Goal: Information Seeking & Learning: Understand process/instructions

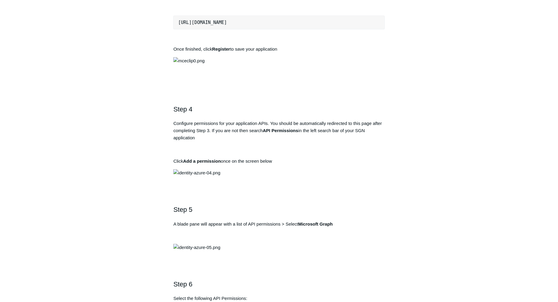
scroll to position [509, 0]
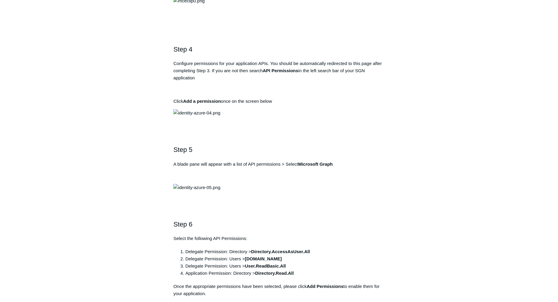
drag, startPoint x: 262, startPoint y: 123, endPoint x: 302, endPoint y: 121, distance: 39.2
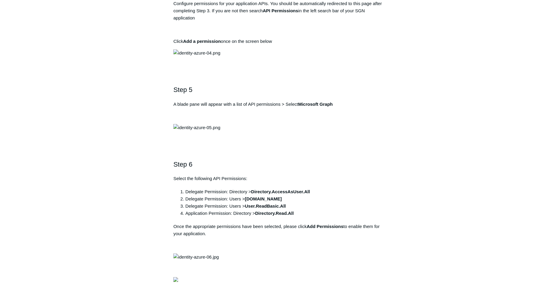
drag, startPoint x: 281, startPoint y: 106, endPoint x: 178, endPoint y: 105, distance: 102.9
copy pre "https://auth.todyl.com/v1/login/callback"
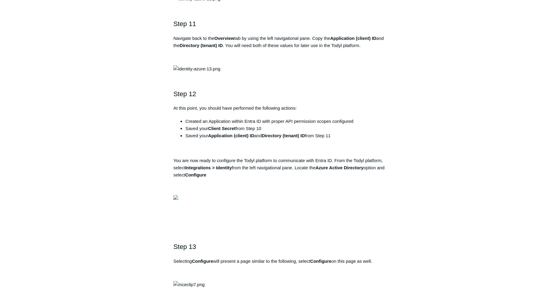
scroll to position [1197, 0]
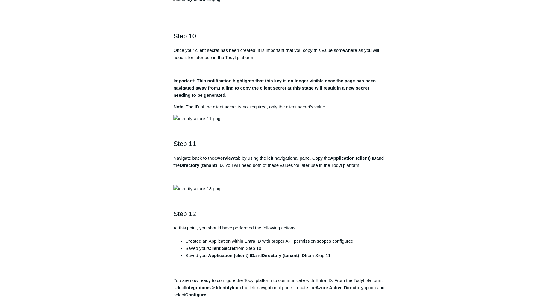
drag, startPoint x: 312, startPoint y: 115, endPoint x: 252, endPoint y: 115, distance: 59.8
copy strong "Directory.AccessAsUser.All"
drag, startPoint x: 247, startPoint y: 122, endPoint x: 269, endPoint y: 122, distance: 22.1
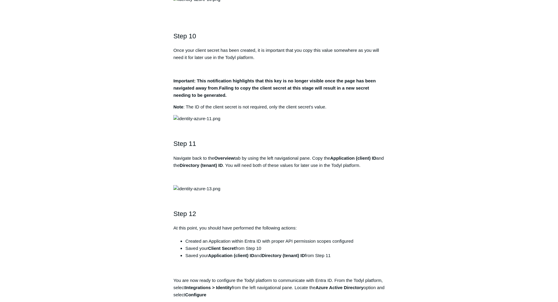
copy strong "User.Read"
drag, startPoint x: 290, startPoint y: 130, endPoint x: 247, endPoint y: 130, distance: 43.4
copy strong "User.ReadBasic.All"
drag, startPoint x: 298, startPoint y: 137, endPoint x: 257, endPoint y: 138, distance: 41.3
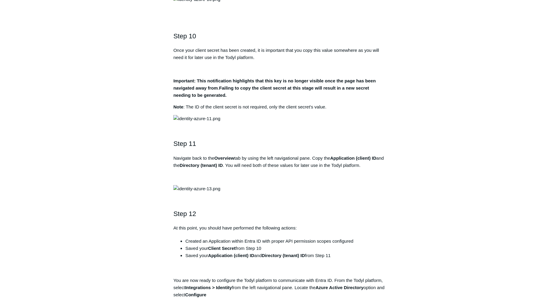
copy strong "Directory.Read.All"
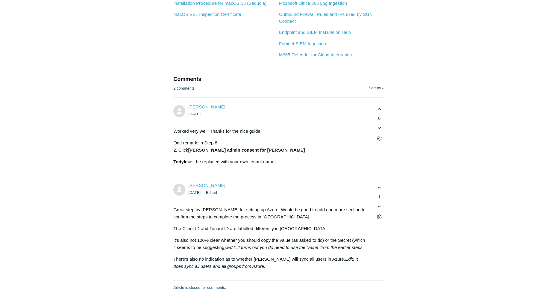
scroll to position [1885, 0]
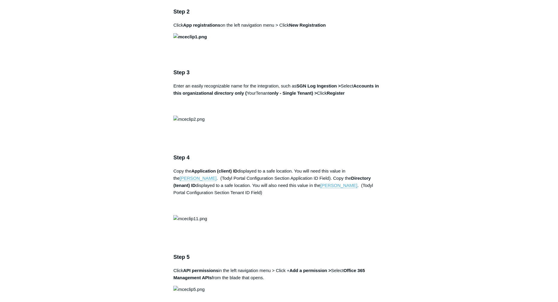
scroll to position [628, 0]
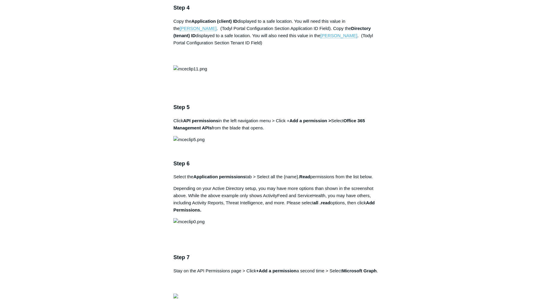
drag, startPoint x: 298, startPoint y: 152, endPoint x: 338, endPoint y: 152, distance: 40.4
copy strong "SGN Log Ingestion"
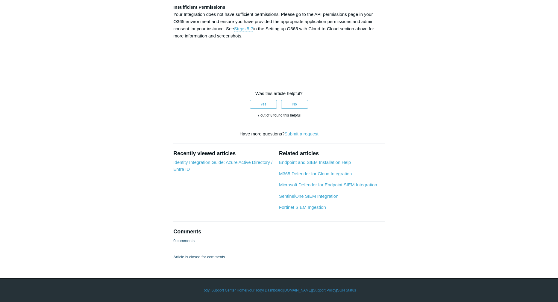
scroll to position [1944, 0]
drag, startPoint x: 225, startPoint y: 170, endPoint x: 264, endPoint y: 170, distance: 39.2
copy strong "User.ReadWrite.All"
drag, startPoint x: 269, startPoint y: 170, endPoint x: 322, endPoint y: 170, distance: 53.3
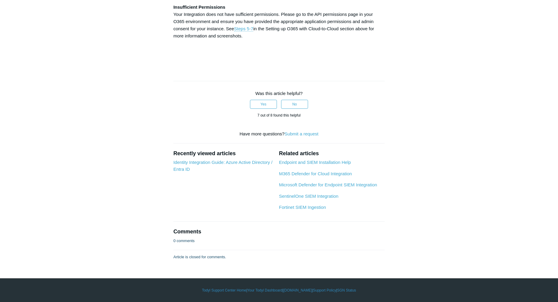
copy strong "User.ManageIdentities.All"
drag, startPoint x: 174, startPoint y: 177, endPoint x: 240, endPoint y: 177, distance: 66.1
copy strong "User.EnableDisableAccount.All"
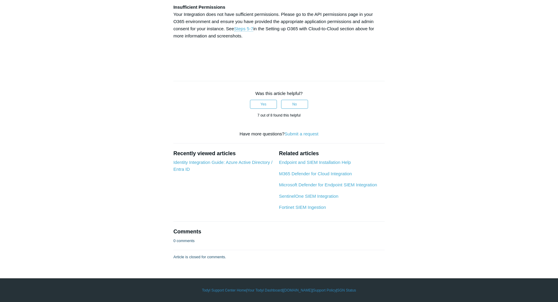
scroll to position [2214, 0]
drag, startPoint x: 179, startPoint y: 130, endPoint x: 226, endPoint y: 130, distance: 47.0
copy td "Directory.ReadWrite.All"
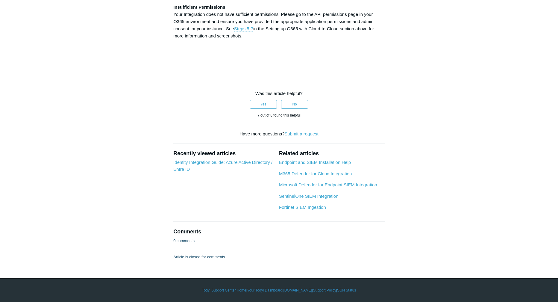
scroll to position [2423, 0]
drag, startPoint x: 268, startPoint y: 82, endPoint x: 308, endPoint y: 82, distance: 40.1
copy strong "SGN Log Ingestion"
drag, startPoint x: 443, startPoint y: 171, endPoint x: 439, endPoint y: 170, distance: 4.1
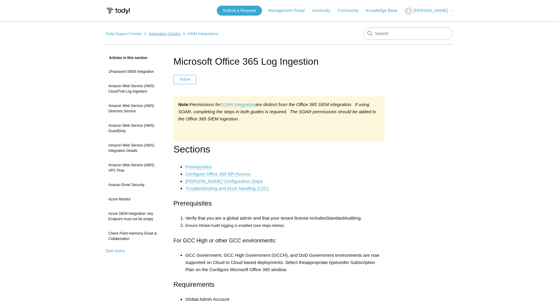
click at [171, 34] on link "Integration Guides" at bounding box center [165, 33] width 32 height 4
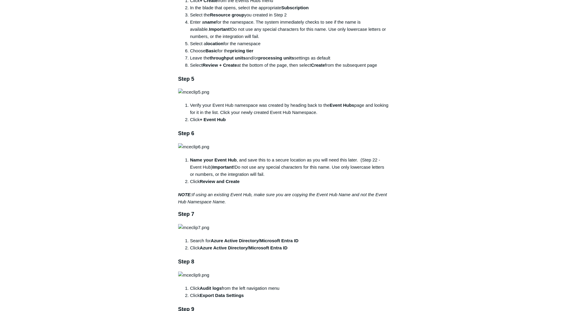
scroll to position [449, 0]
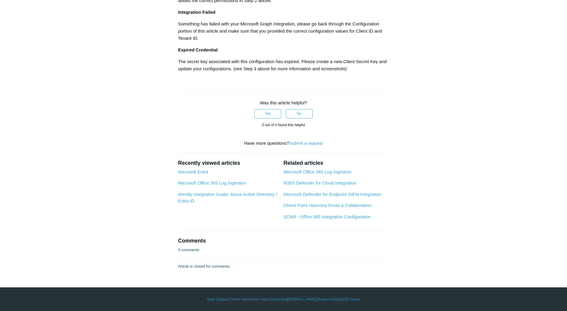
scroll to position [658, 0]
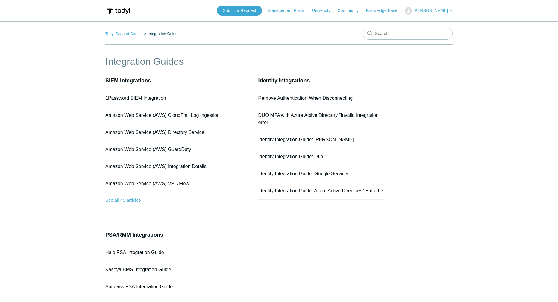
click at [128, 199] on link "See all 49 articles" at bounding box center [167, 200] width 125 height 16
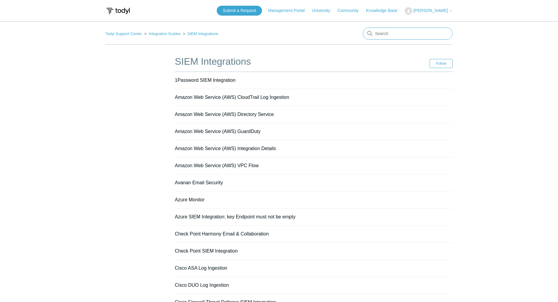
click at [424, 33] on input "Search" at bounding box center [408, 34] width 90 height 12
type input "soar"
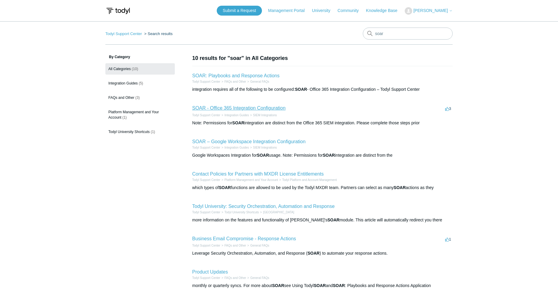
click at [272, 106] on link "SOAR - Office 365 Integration Configuration" at bounding box center [238, 107] width 93 height 5
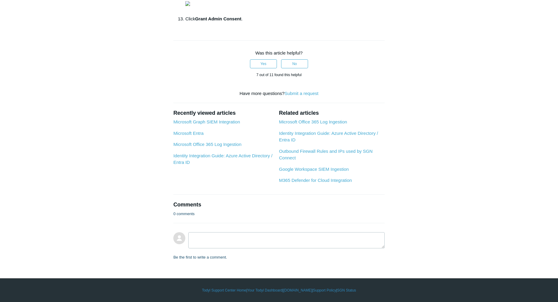
scroll to position [808, 0]
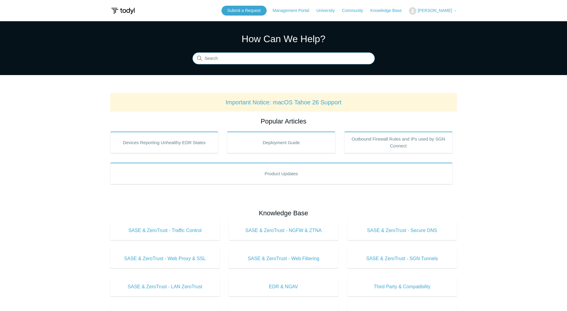
click at [238, 57] on input "Search" at bounding box center [284, 59] width 182 height 12
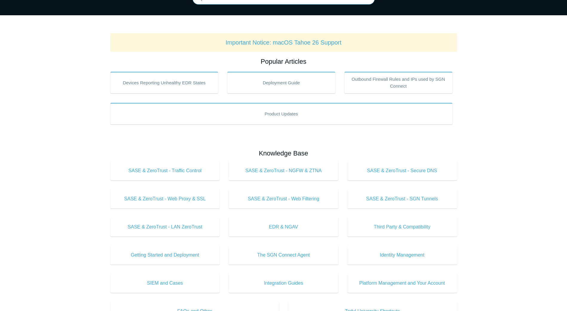
scroll to position [30, 0]
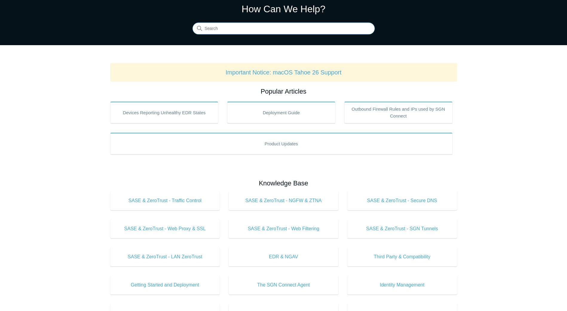
click at [245, 27] on input "Search" at bounding box center [284, 29] width 182 height 12
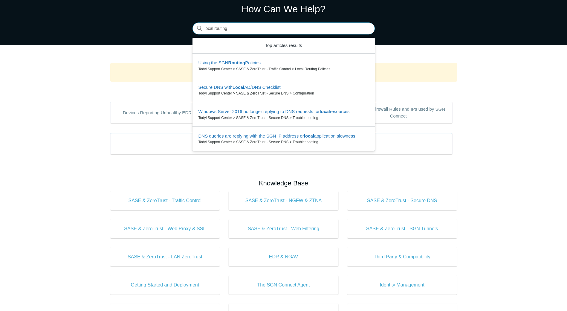
type input "local routing"
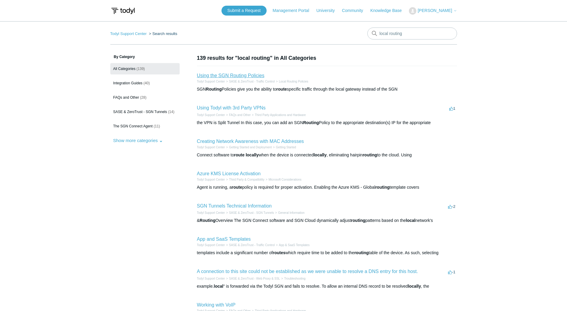
click at [240, 76] on link "Using the SGN Routing Policies" at bounding box center [231, 75] width 68 height 5
